Goal: Find specific page/section: Find specific page/section

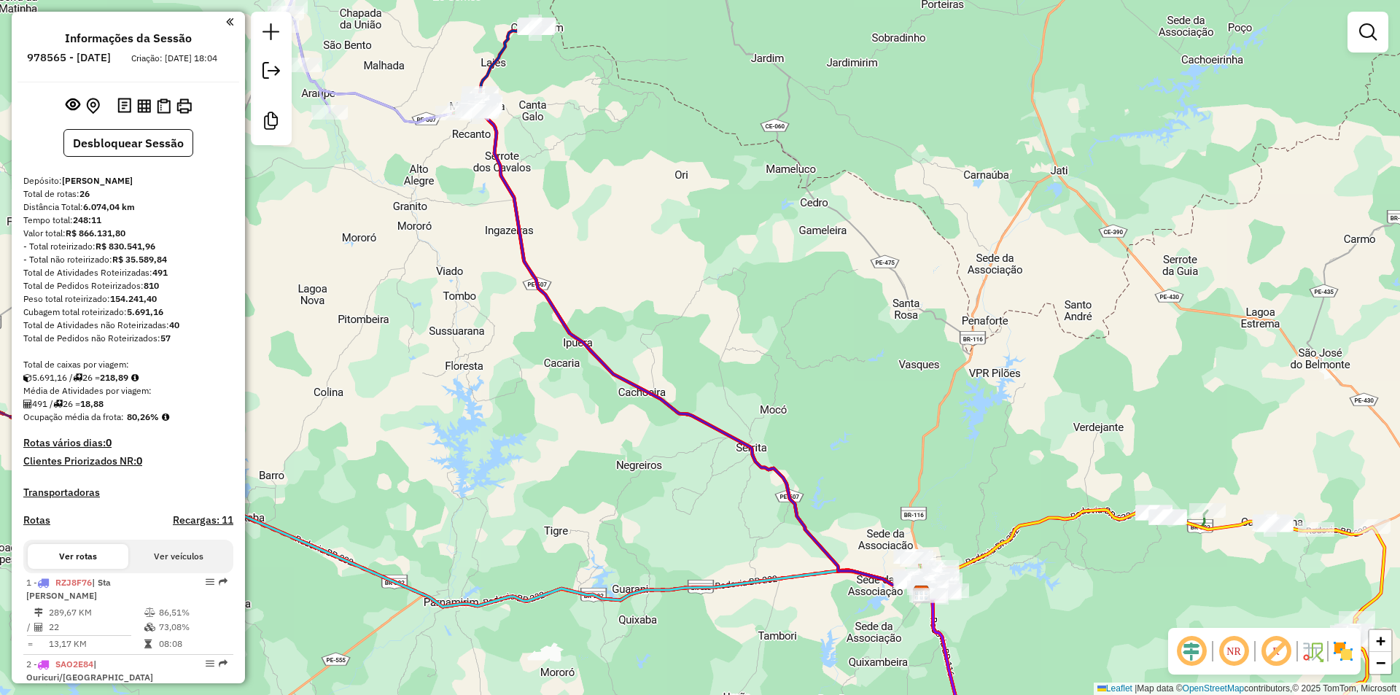
click at [138, 304] on strong "154.241,40" at bounding box center [133, 298] width 47 height 11
copy strong "154.241,40"
click at [159, 278] on strong "491" at bounding box center [159, 272] width 15 height 11
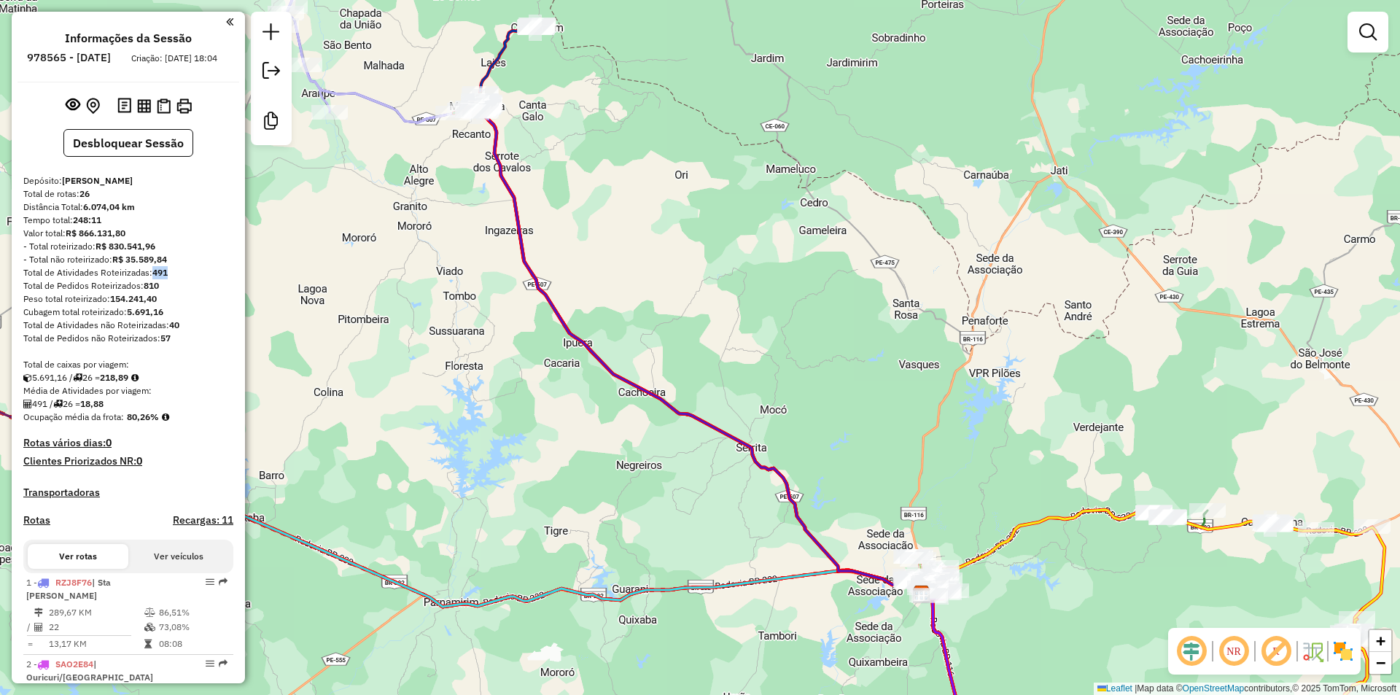
click at [159, 278] on strong "491" at bounding box center [159, 272] width 15 height 11
copy strong "491"
click at [124, 383] on strong "218,89" at bounding box center [114, 377] width 28 height 11
copy strong "218,89"
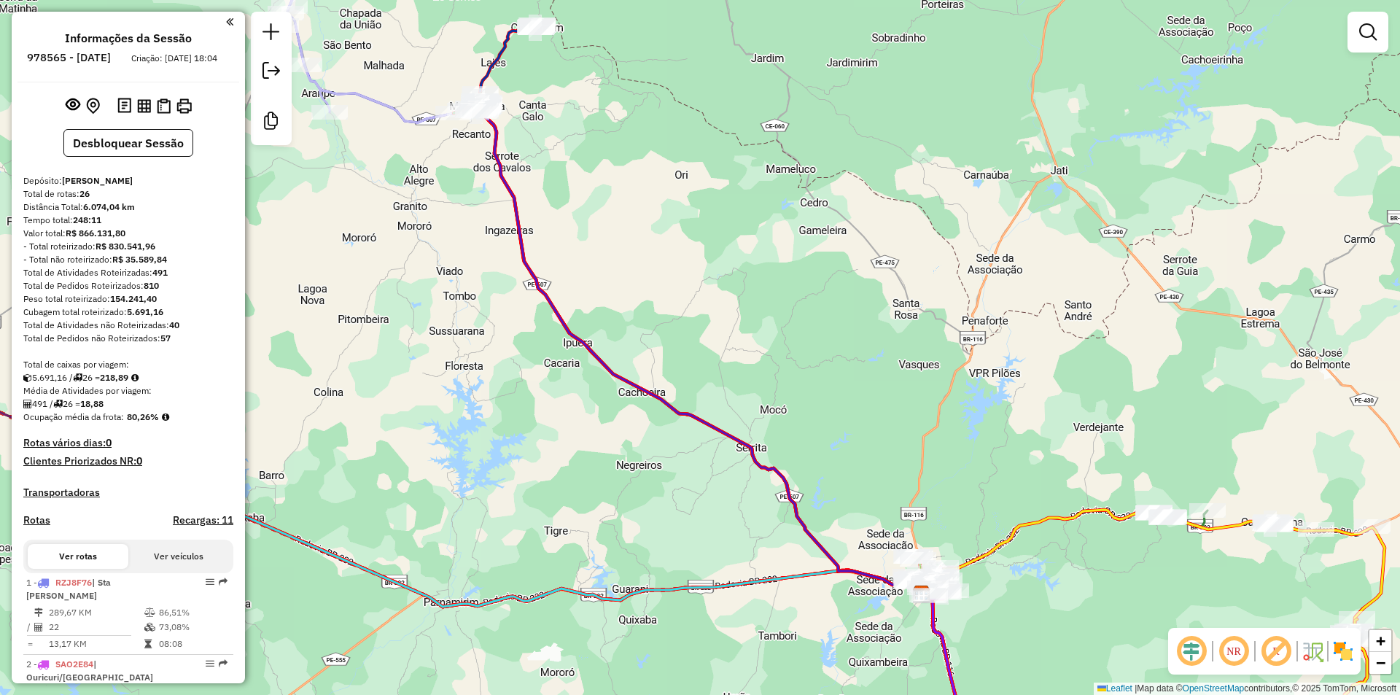
click at [91, 409] on strong "18,88" at bounding box center [91, 403] width 23 height 11
copy strong "18,88"
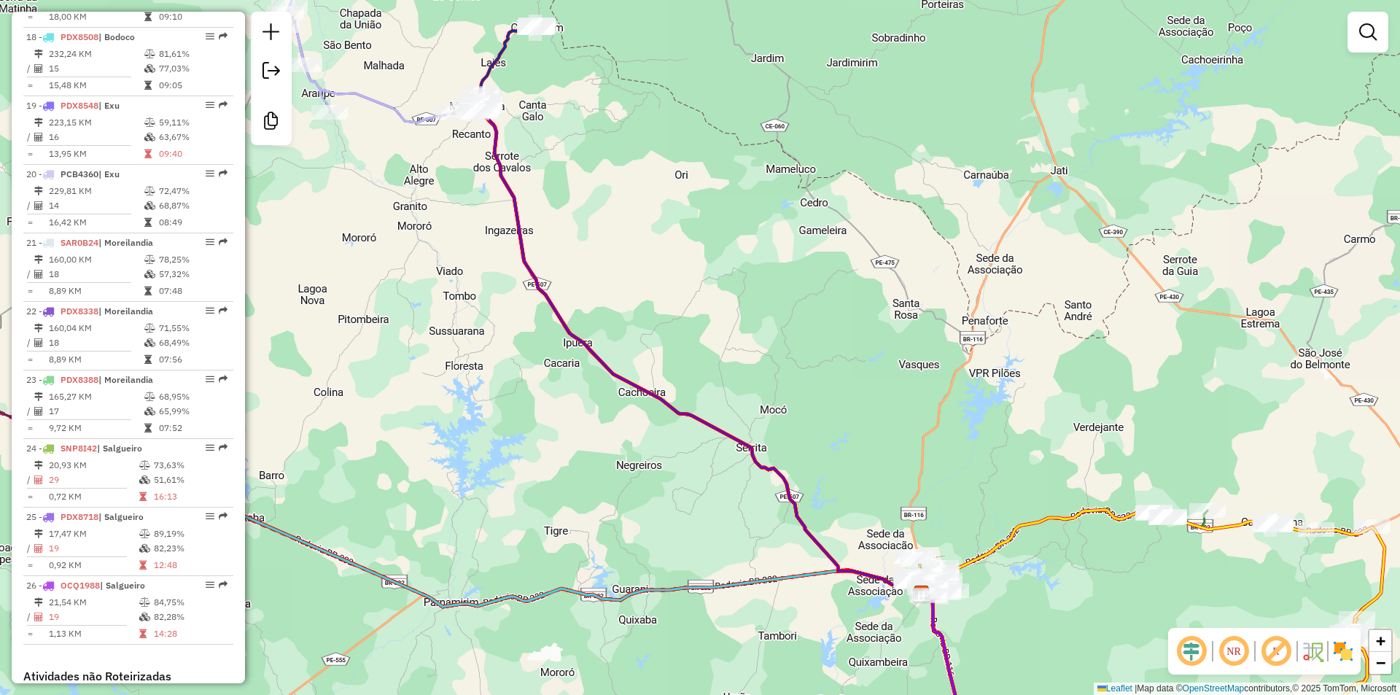
scroll to position [2019, 0]
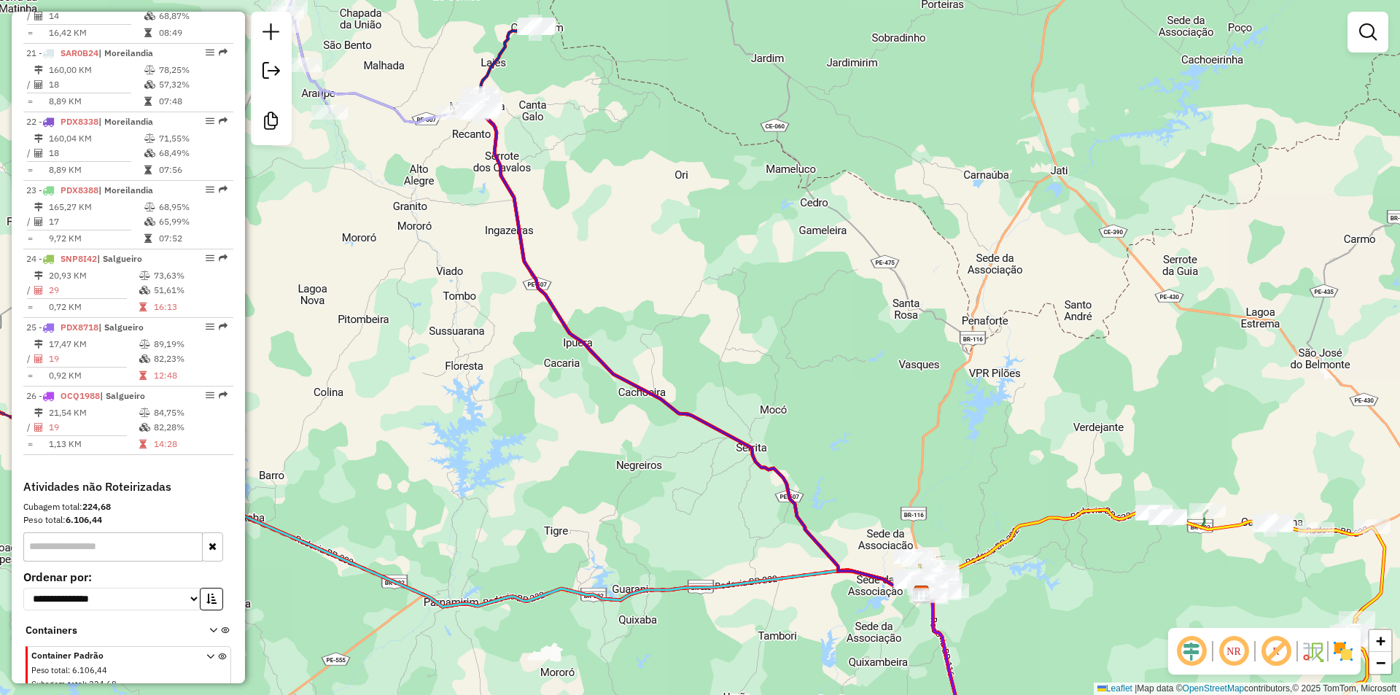
click at [82, 514] on strong "6.106,44" at bounding box center [84, 519] width 36 height 11
copy strong "6.106,44"
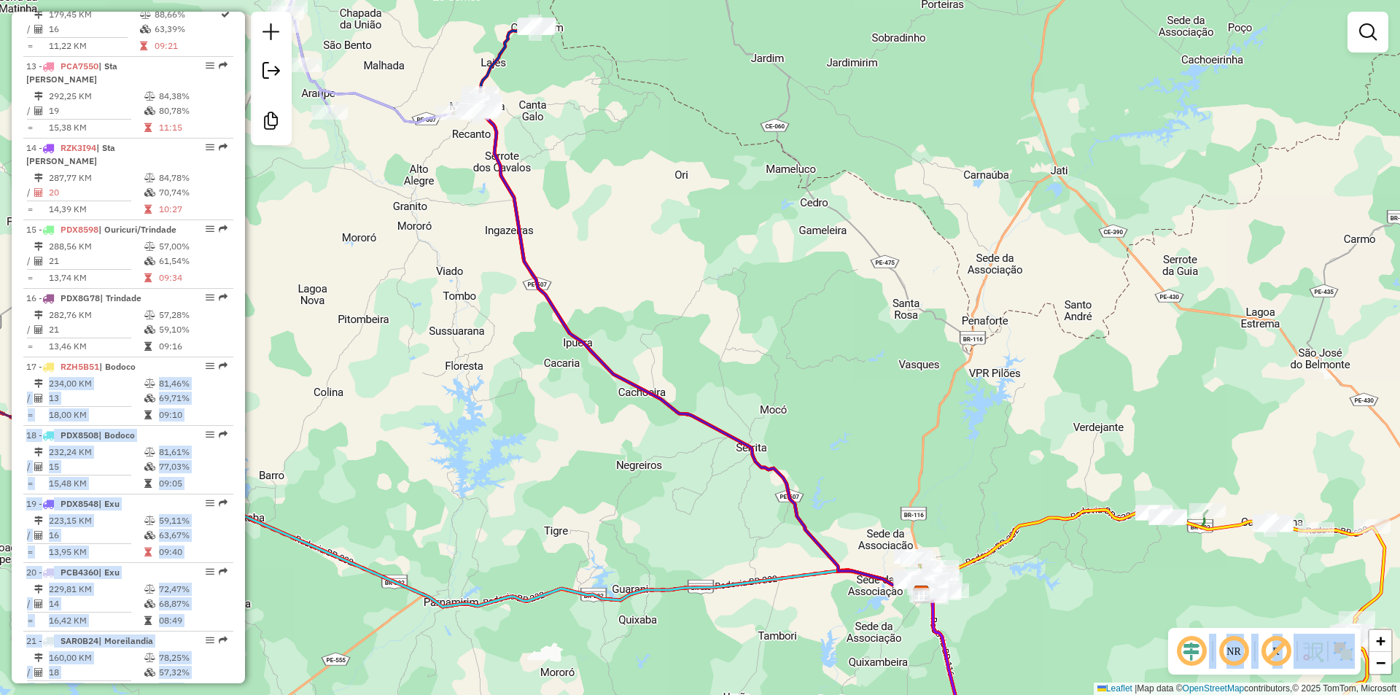
drag, startPoint x: 239, startPoint y: 374, endPoint x: 257, endPoint y: 149, distance: 226.1
click at [257, 149] on hb-router-mapa "Informações da Sessão 978565 - 13/08/2025 Criação: 12/08/2025 18:04 Desbloquear…" at bounding box center [700, 347] width 1400 height 695
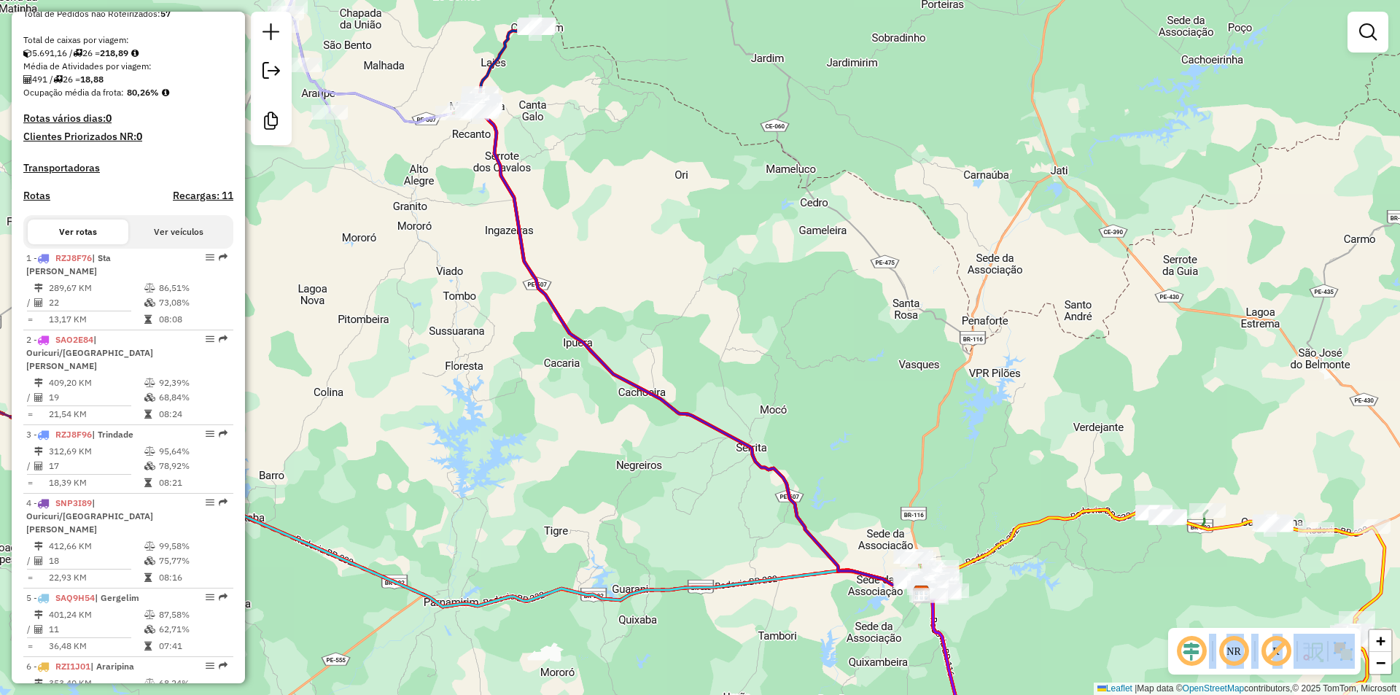
scroll to position [33, 0]
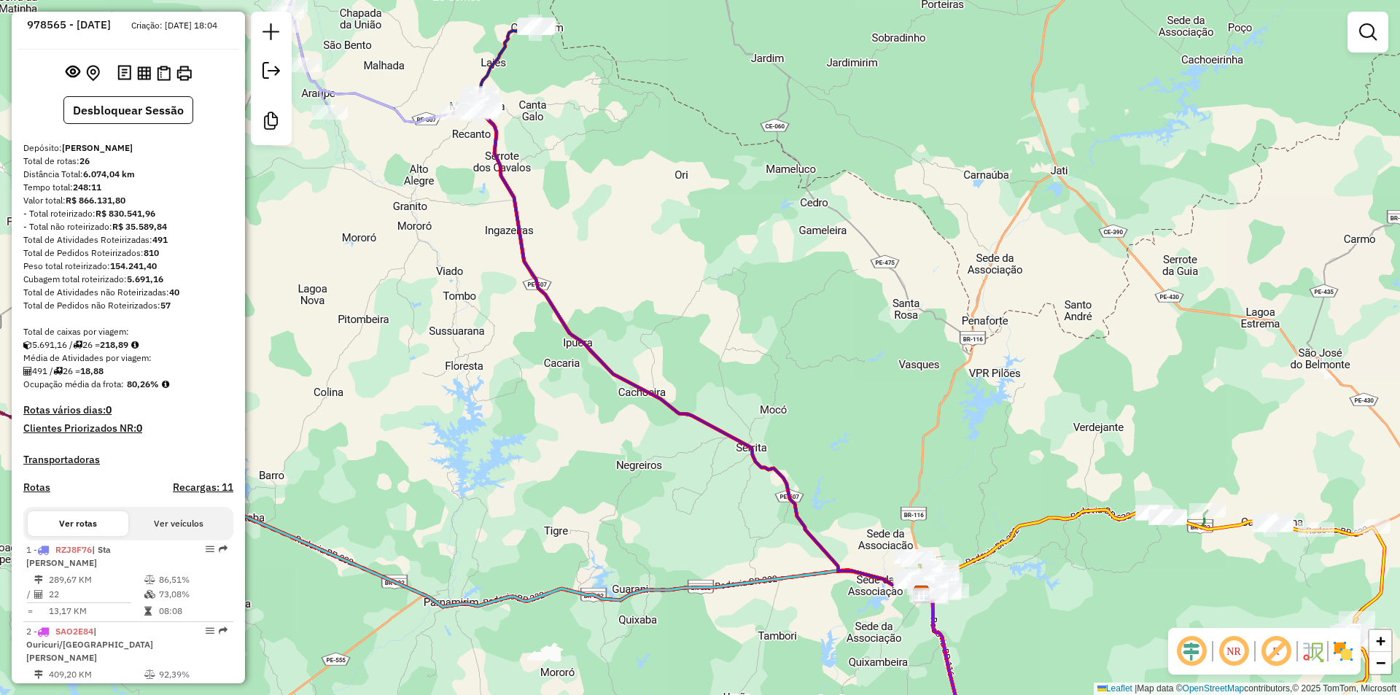
click at [178, 298] on strong "40" at bounding box center [174, 292] width 10 height 11
click at [175, 298] on strong "40" at bounding box center [174, 292] width 10 height 11
copy strong "40"
